Goal: Task Accomplishment & Management: Manage account settings

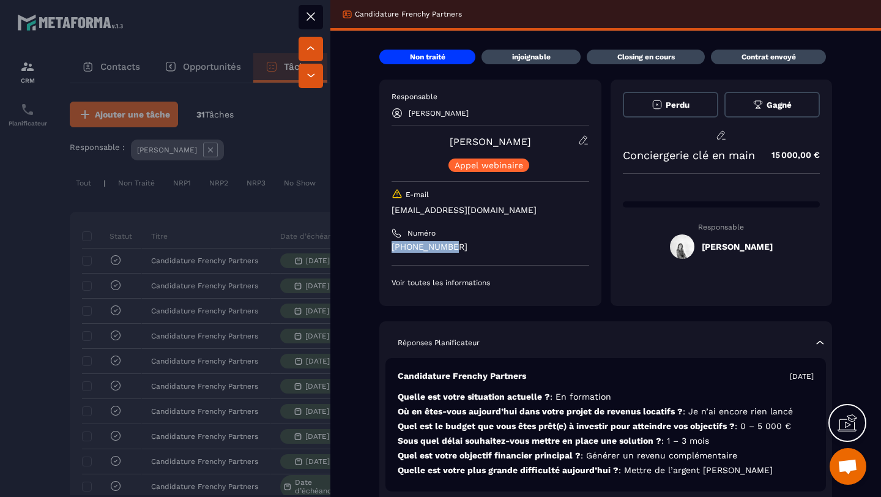
drag, startPoint x: 447, startPoint y: 245, endPoint x: 382, endPoint y: 242, distance: 65.6
click at [382, 242] on div "Responsable [PERSON_NAME] [PERSON_NAME] [PERSON_NAME] webinaire E-mail [EMAIL_A…" at bounding box center [490, 193] width 222 height 226
copy p "[PHONE_NUMBER]"
click at [263, 212] on div at bounding box center [440, 248] width 881 height 497
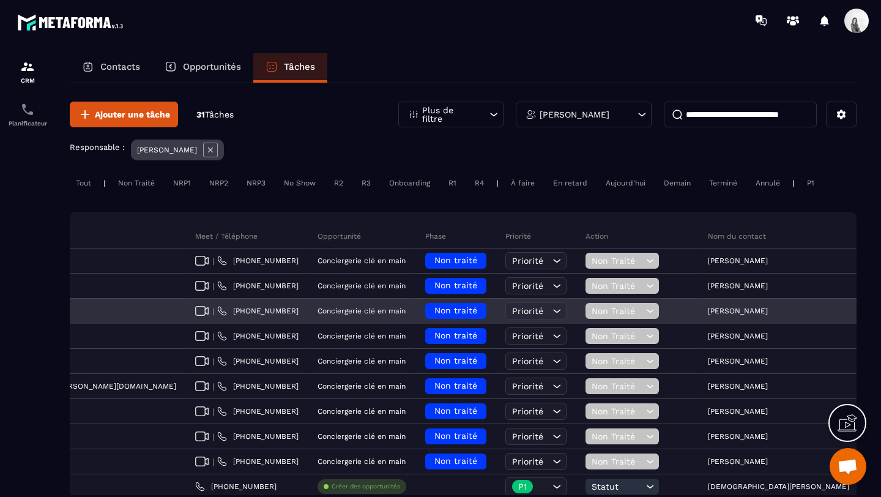
scroll to position [0, 512]
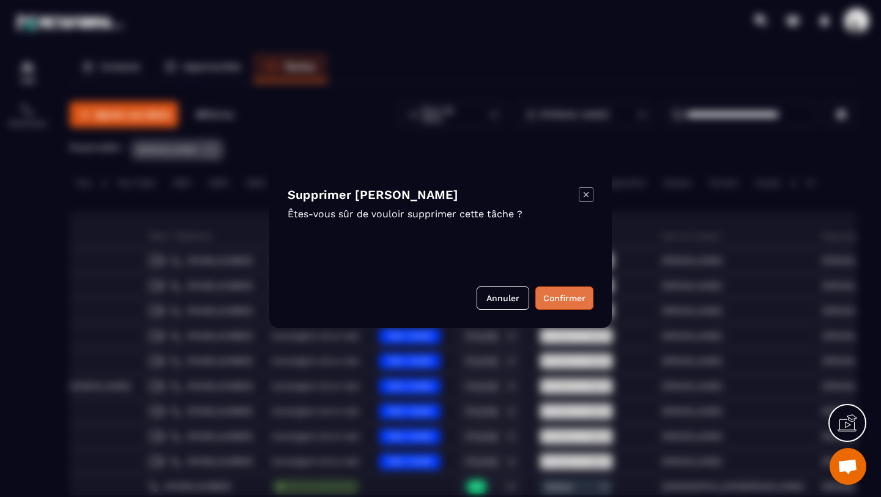
click at [558, 297] on button "Confirmer" at bounding box center [565, 297] width 58 height 23
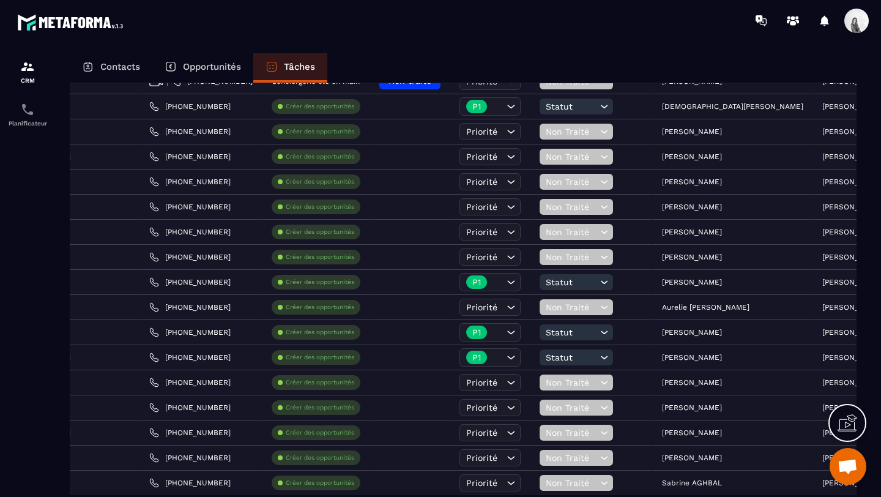
scroll to position [283, 0]
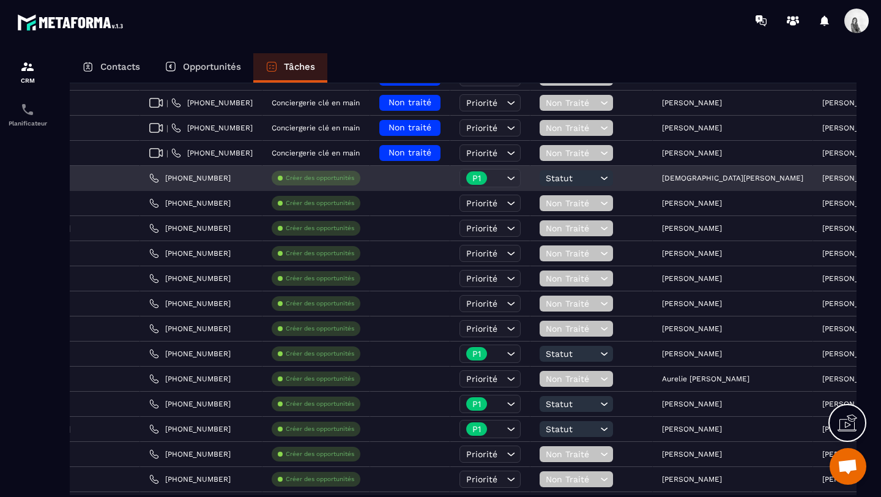
click at [653, 185] on div "[DEMOGRAPHIC_DATA][PERSON_NAME]" at bounding box center [733, 178] width 160 height 24
click at [653, 183] on div "[DEMOGRAPHIC_DATA][PERSON_NAME]" at bounding box center [733, 178] width 160 height 24
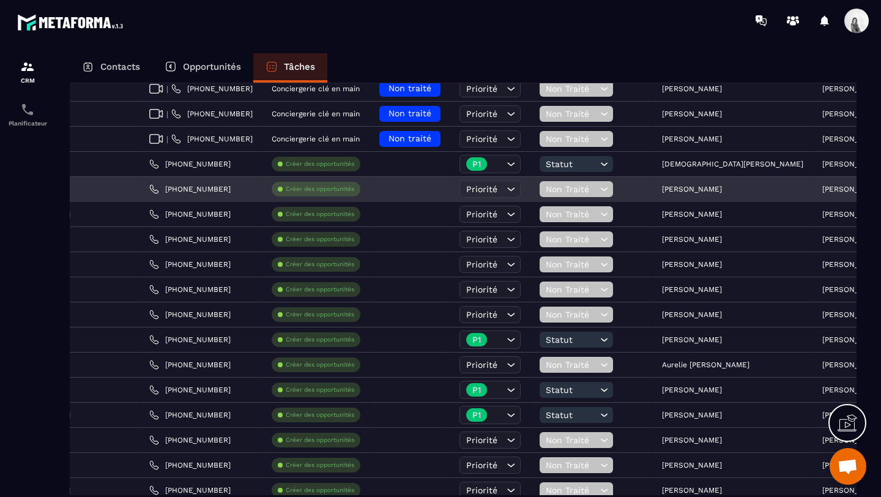
scroll to position [326, 0]
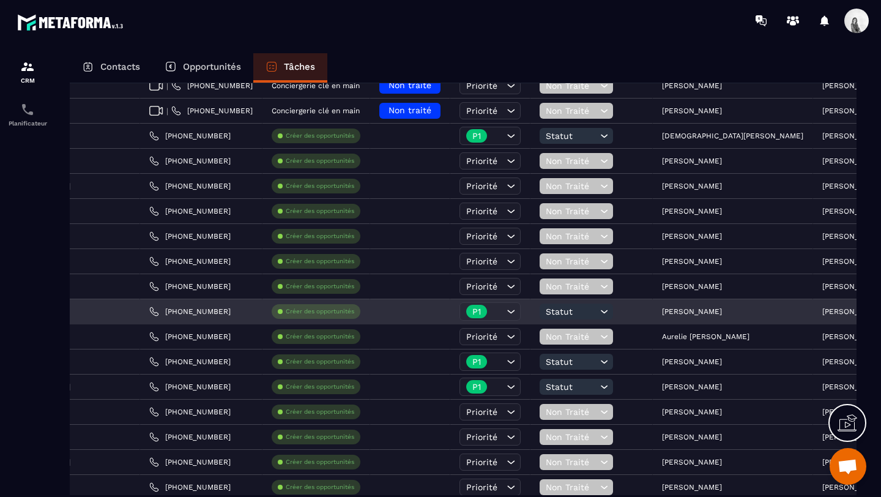
click at [662, 313] on p "[PERSON_NAME]" at bounding box center [692, 311] width 60 height 9
